Goal: Answer question/provide support: Answer question/provide support

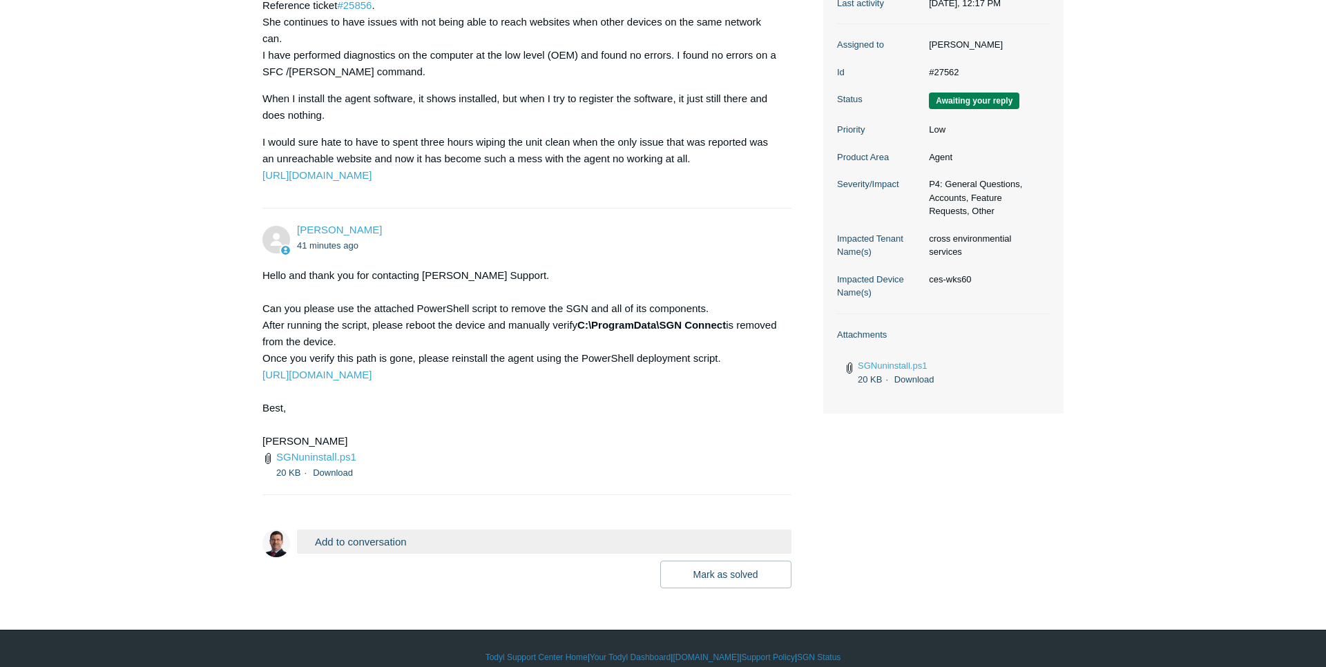
scroll to position [309, 0]
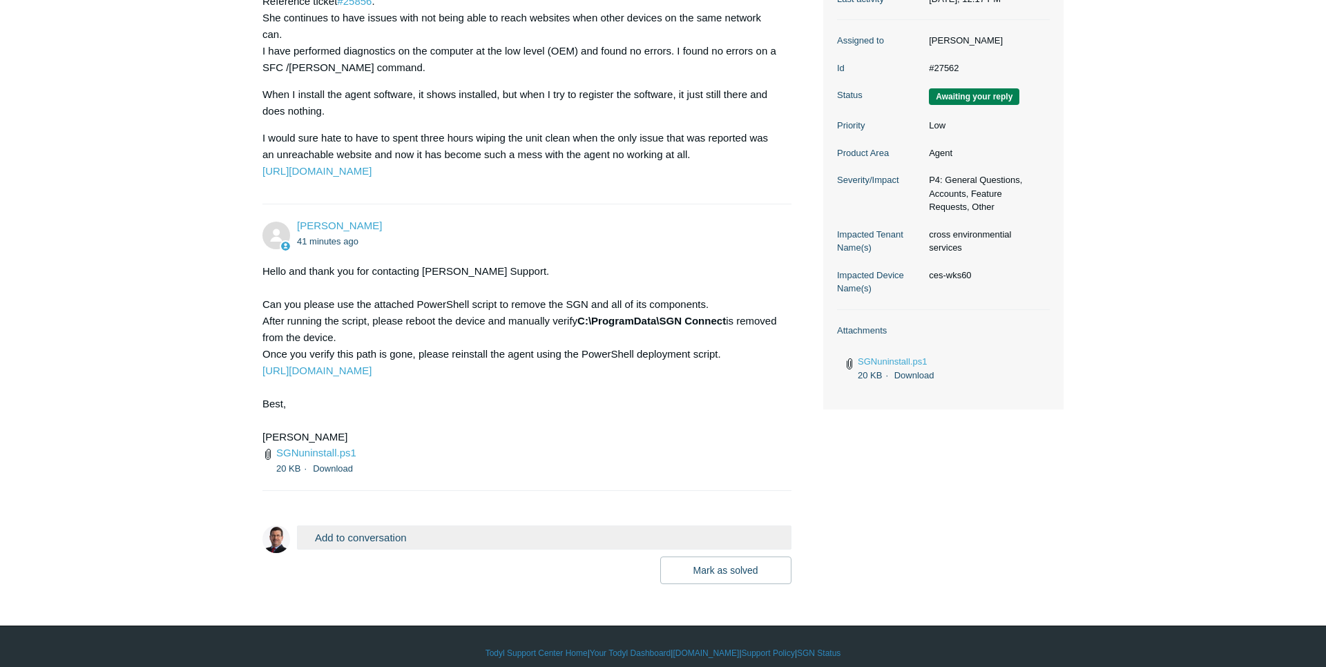
click at [481, 462] on div "20 KB Download" at bounding box center [526, 469] width 501 height 16
click at [319, 455] on link "SGNuninstall.ps1" at bounding box center [316, 453] width 80 height 12
click at [378, 535] on button "Add to conversation" at bounding box center [544, 538] width 494 height 24
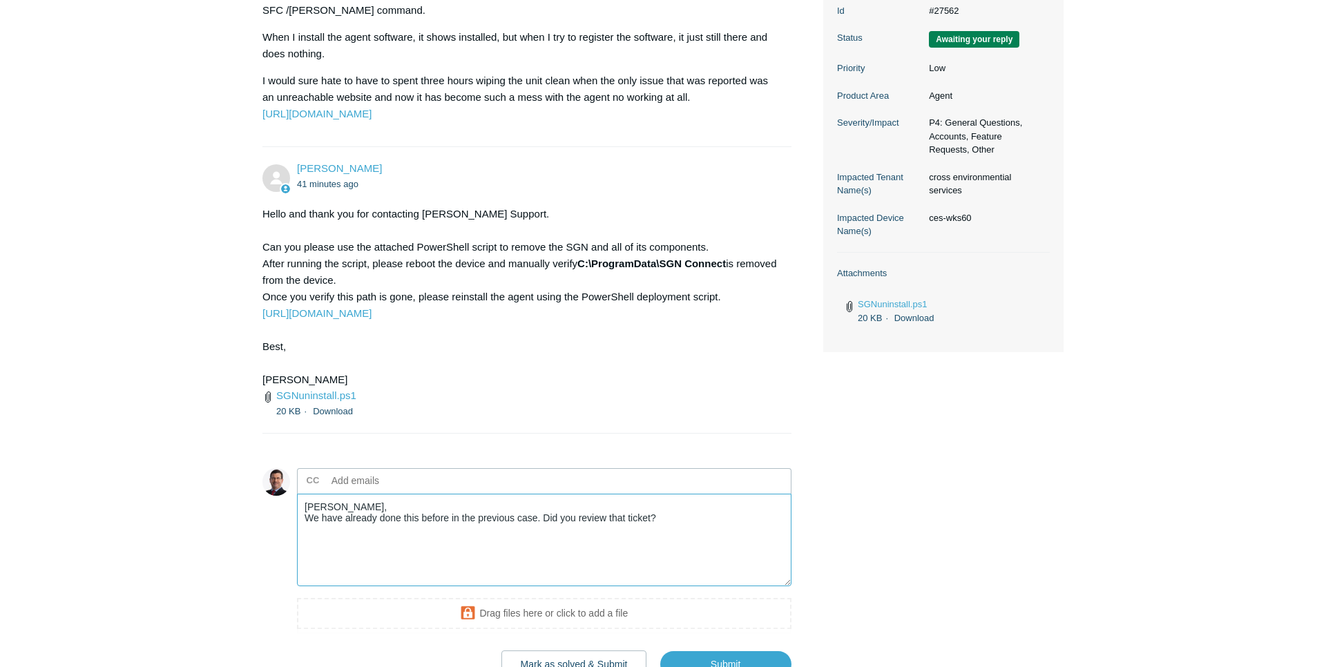
scroll to position [474, 0]
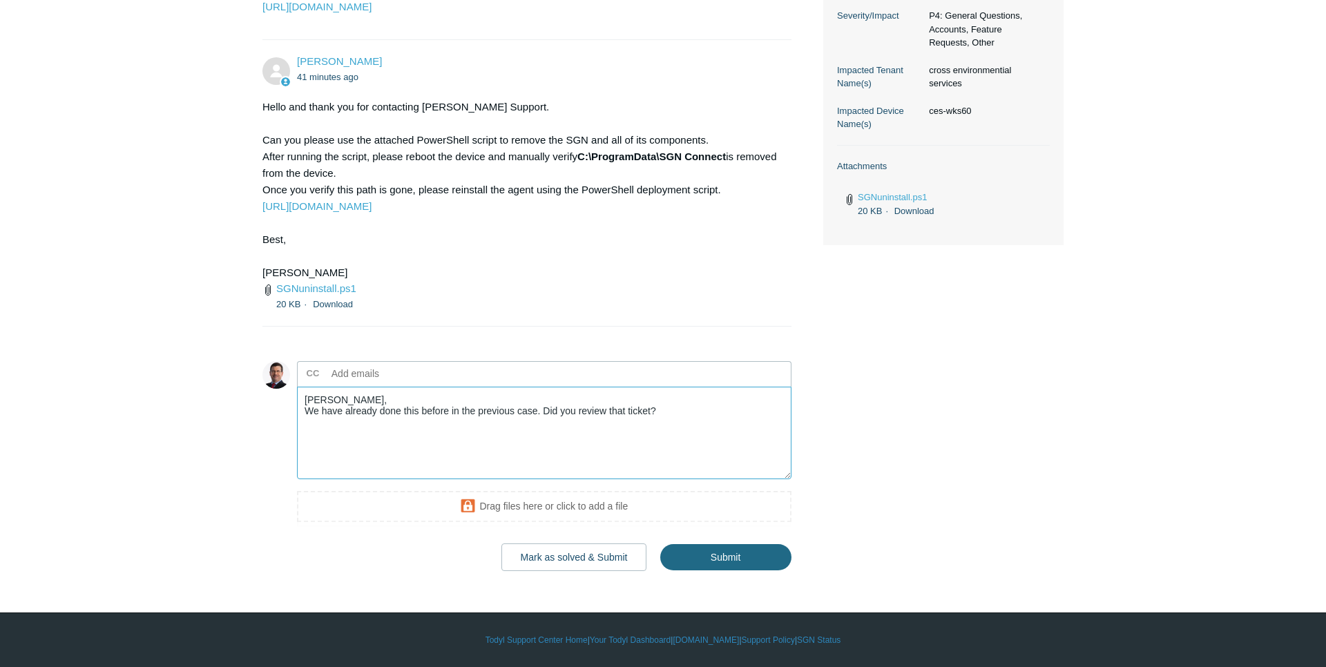
type textarea "[PERSON_NAME], We have already done this before in the previous case. Did you r…"
click at [733, 556] on input "Submit" at bounding box center [725, 558] width 131 height 28
